Goal: Information Seeking & Learning: Get advice/opinions

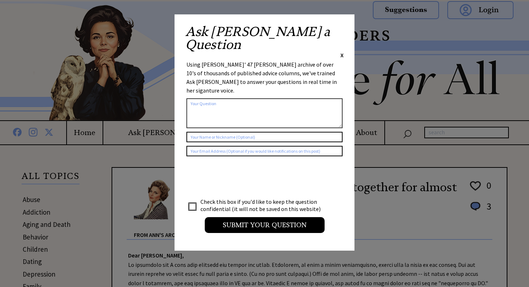
click at [342, 51] on span "X" at bounding box center [341, 54] width 3 height 7
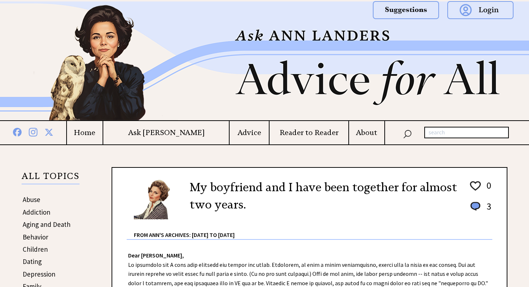
click at [234, 136] on h4 "Advice" at bounding box center [249, 132] width 39 height 9
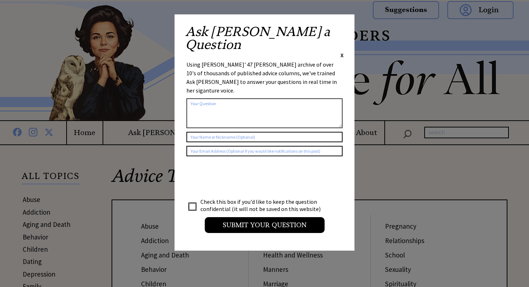
click at [341, 51] on span "X" at bounding box center [341, 54] width 3 height 7
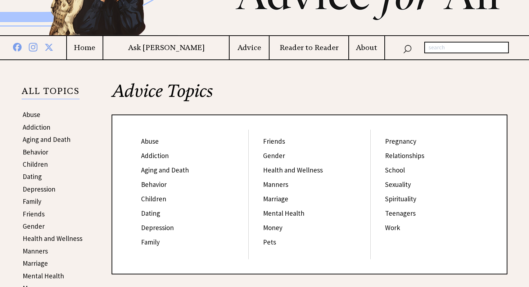
scroll to position [101, 0]
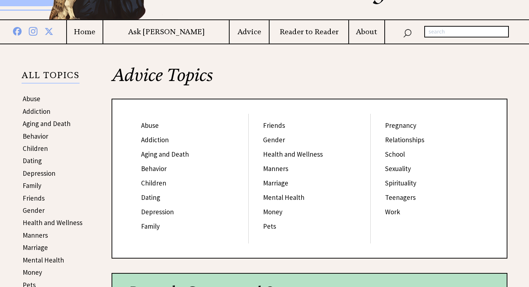
click at [177, 33] on h4 "Ask [PERSON_NAME]" at bounding box center [166, 31] width 126 height 9
